Goal: Transaction & Acquisition: Purchase product/service

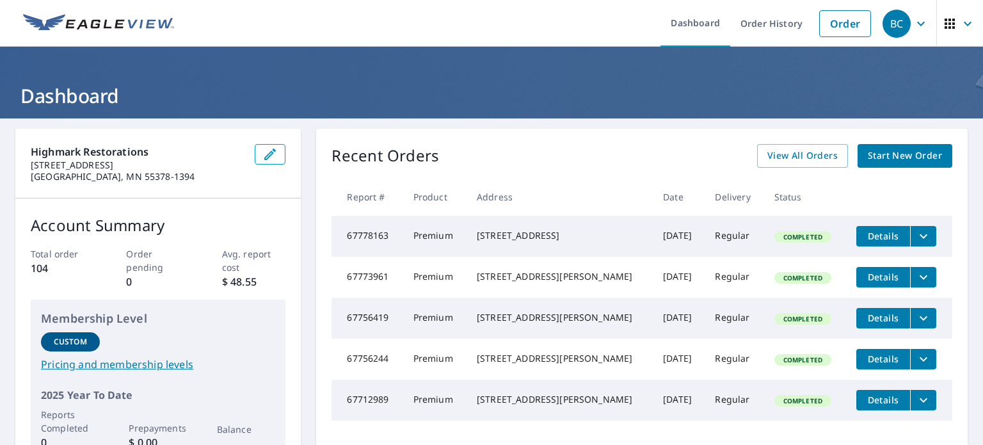
click at [894, 149] on span "Start New Order" at bounding box center [904, 156] width 74 height 16
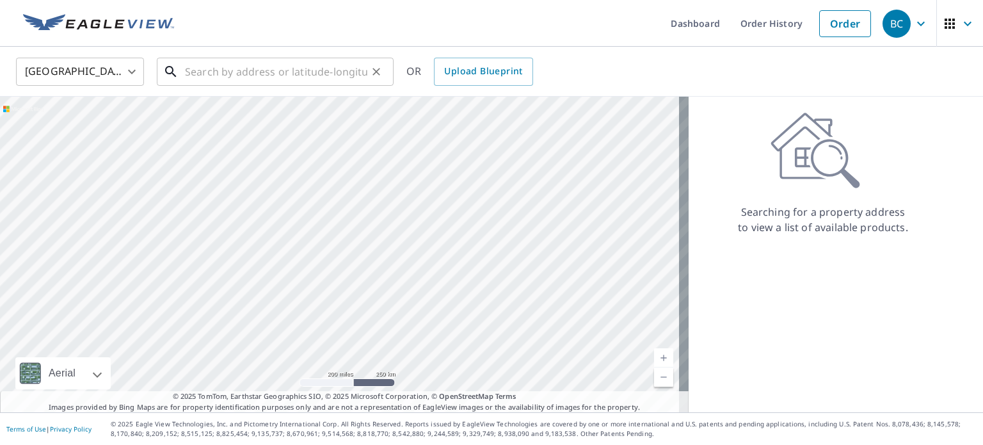
click at [272, 59] on input "text" at bounding box center [276, 72] width 182 height 36
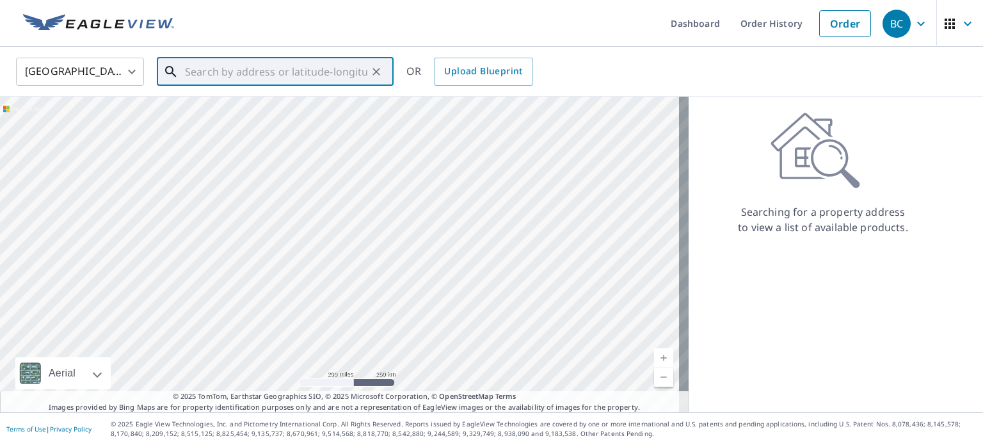
paste input "[STREET_ADDRESS]"
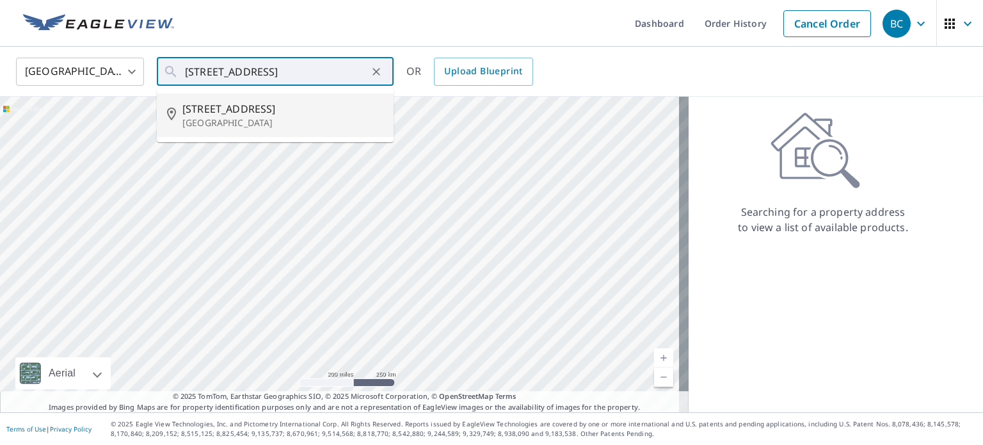
type input "[STREET_ADDRESS]"
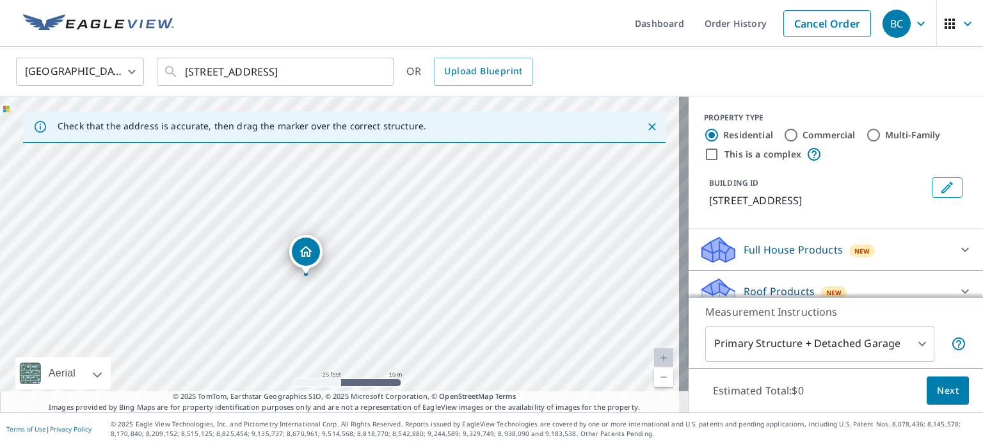
drag, startPoint x: 315, startPoint y: 312, endPoint x: 356, endPoint y: 244, distance: 79.0
click at [356, 244] on div "[STREET_ADDRESS]" at bounding box center [344, 254] width 688 height 315
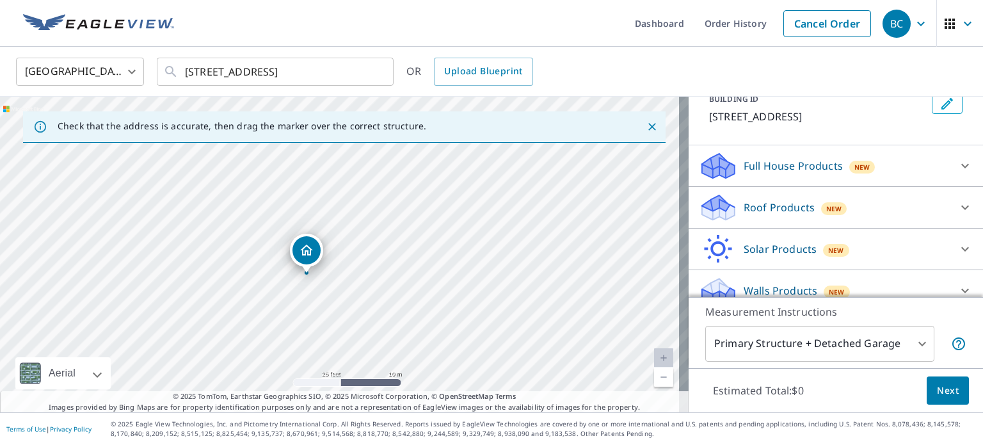
scroll to position [87, 0]
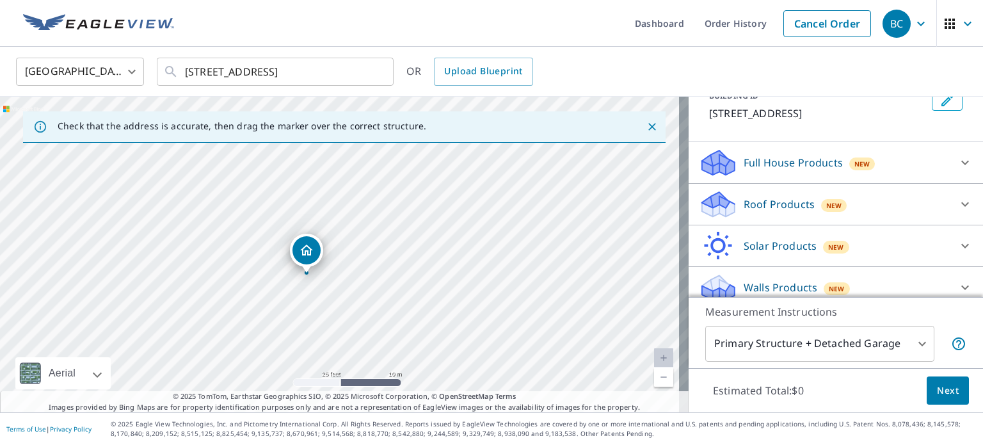
click at [782, 207] on p "Roof Products" at bounding box center [778, 203] width 71 height 15
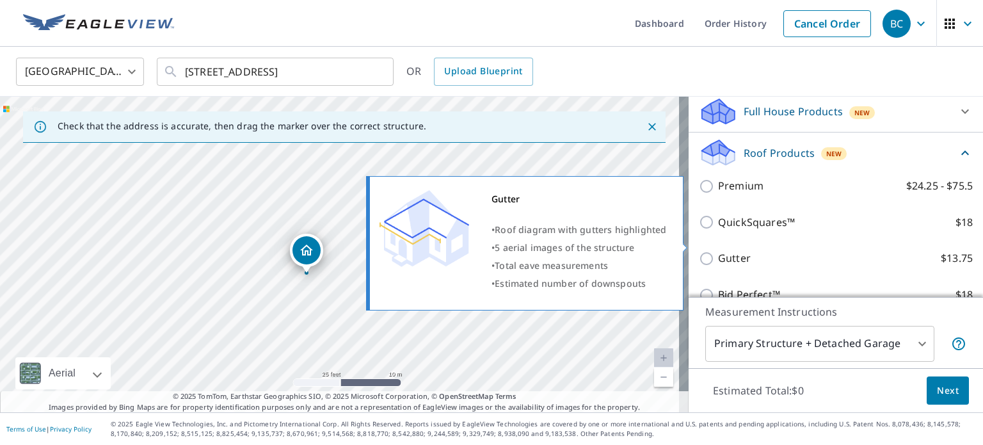
scroll to position [177, 0]
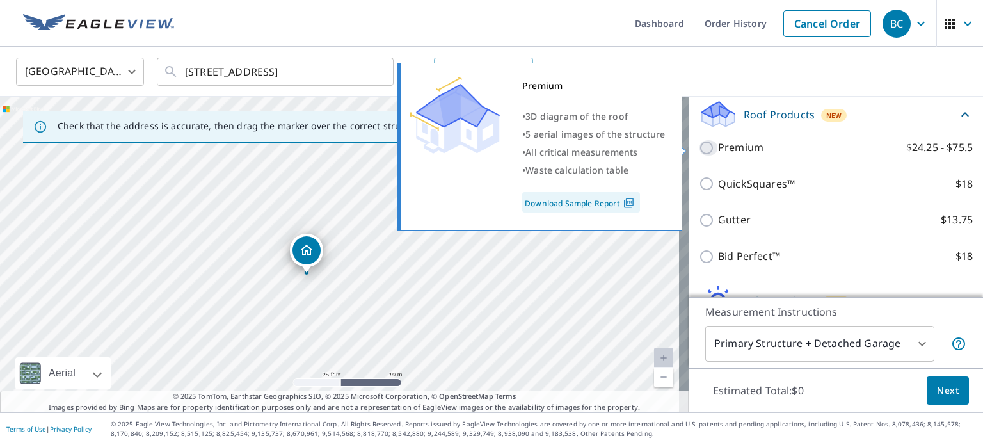
click at [700, 148] on input "Premium $24.25 - $75.5" at bounding box center [708, 147] width 19 height 15
checkbox input "true"
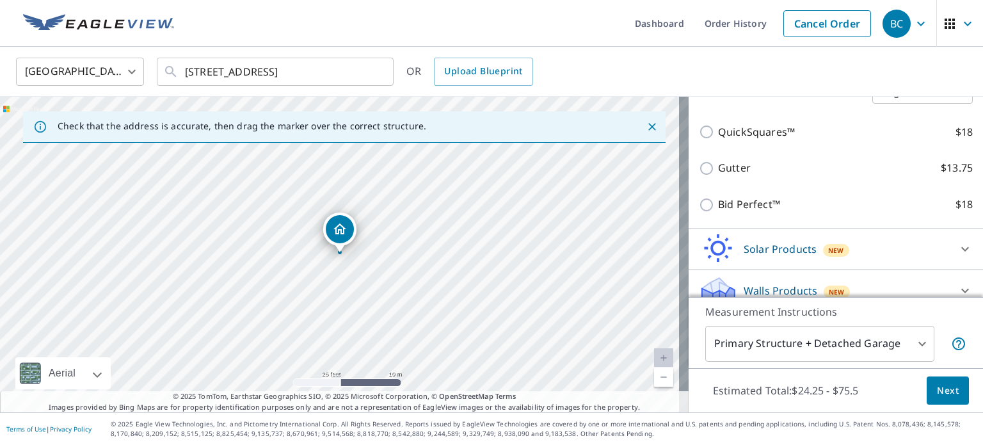
scroll to position [289, 0]
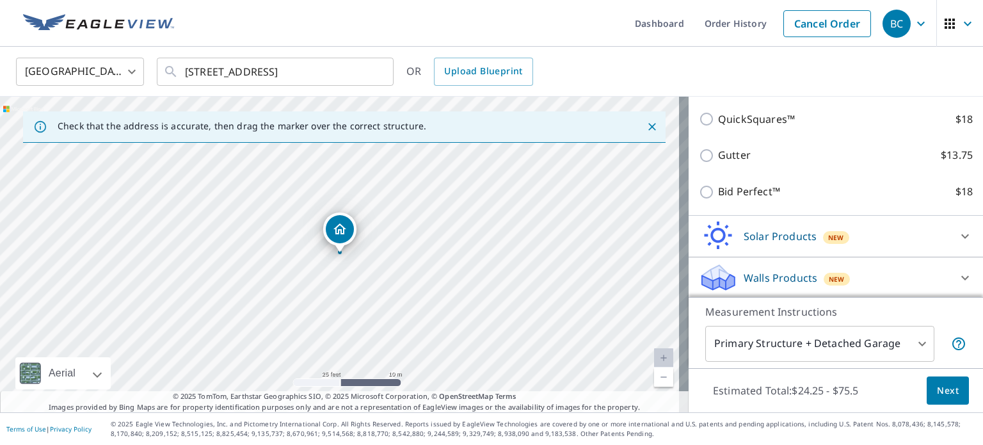
click at [939, 384] on span "Next" at bounding box center [948, 391] width 22 height 16
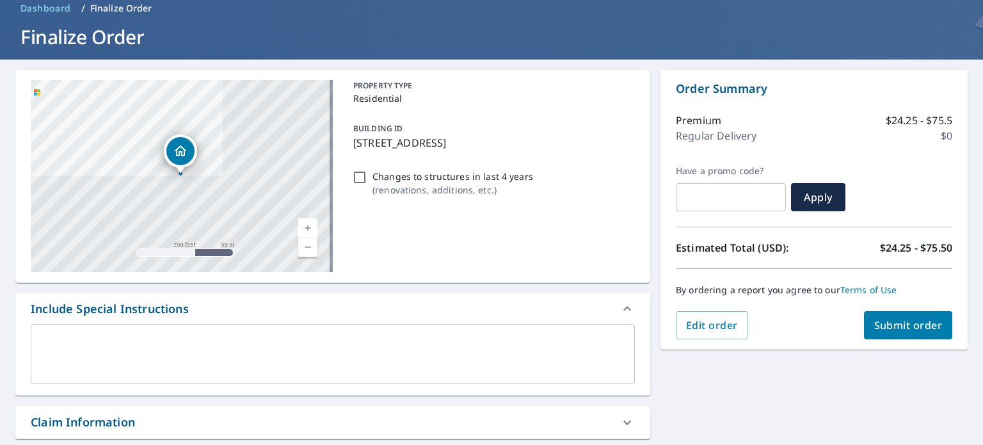
scroll to position [63, 0]
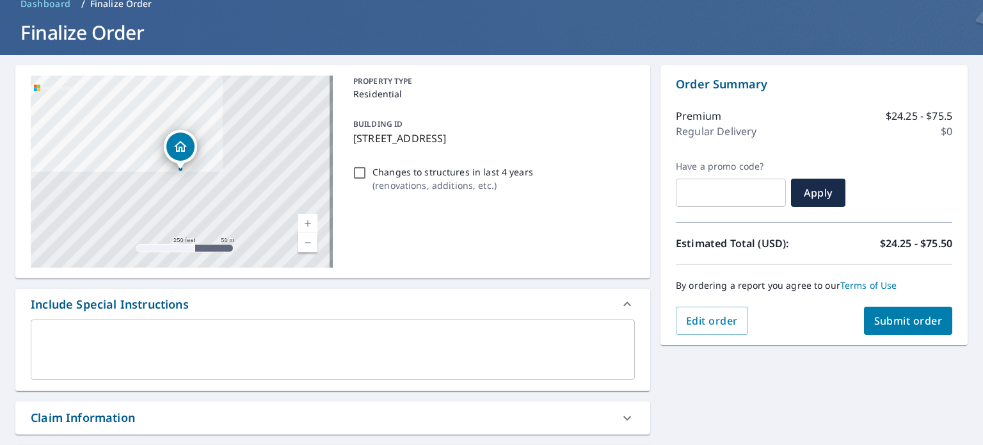
click at [893, 314] on span "Submit order" at bounding box center [908, 320] width 68 height 14
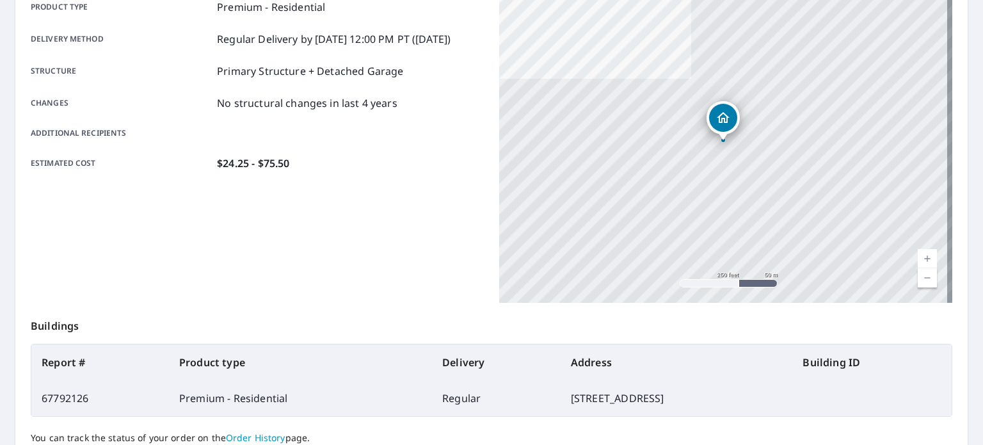
scroll to position [307, 0]
